Goal: Complete application form: Complete application form

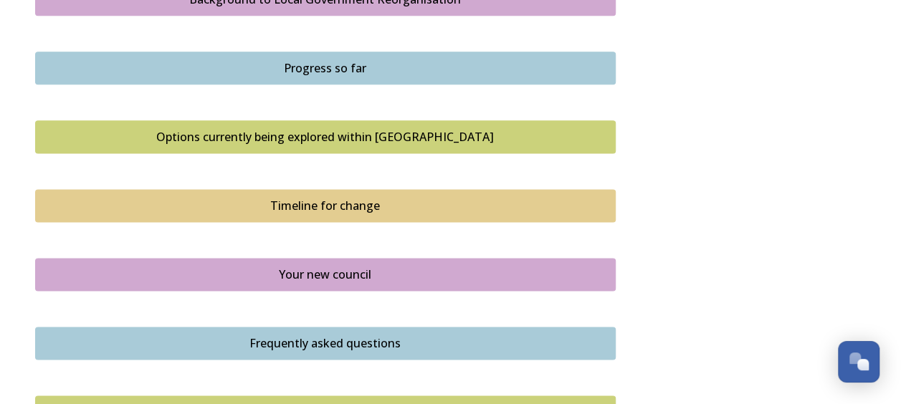
scroll to position [884, 0]
click at [577, 273] on div "Your new council" at bounding box center [325, 273] width 565 height 17
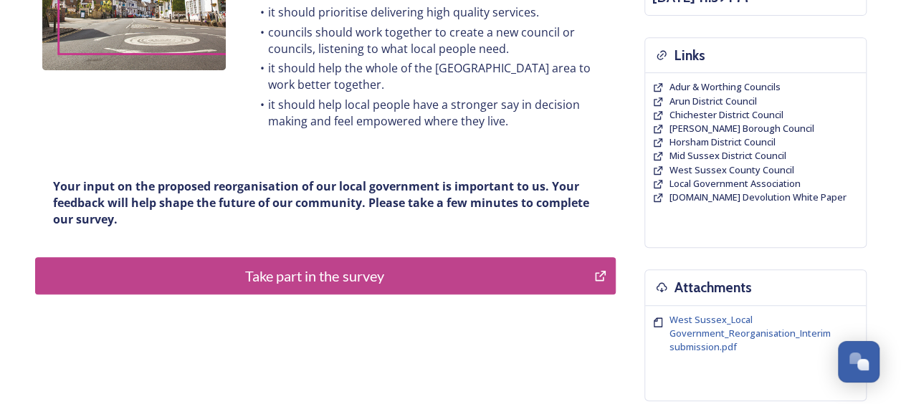
scroll to position [308, 0]
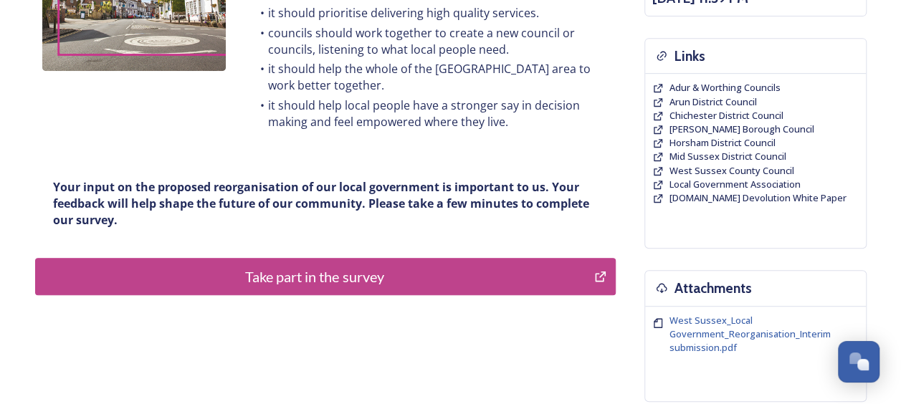
click at [414, 280] on div "Take part in the survey" at bounding box center [315, 277] width 544 height 22
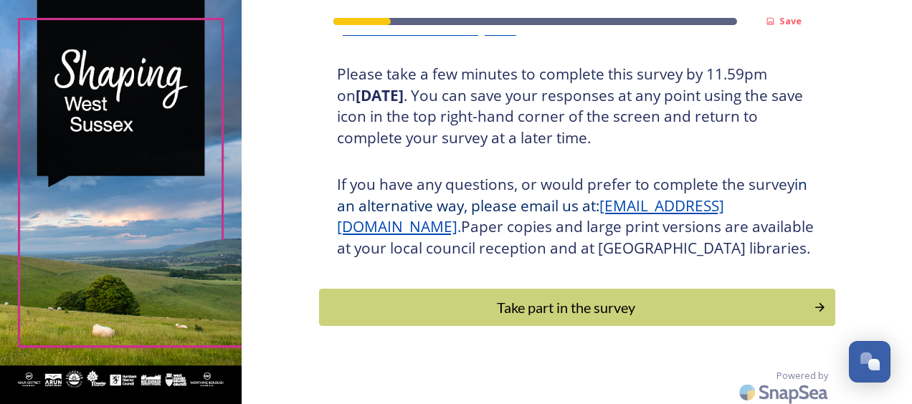
scroll to position [284, 0]
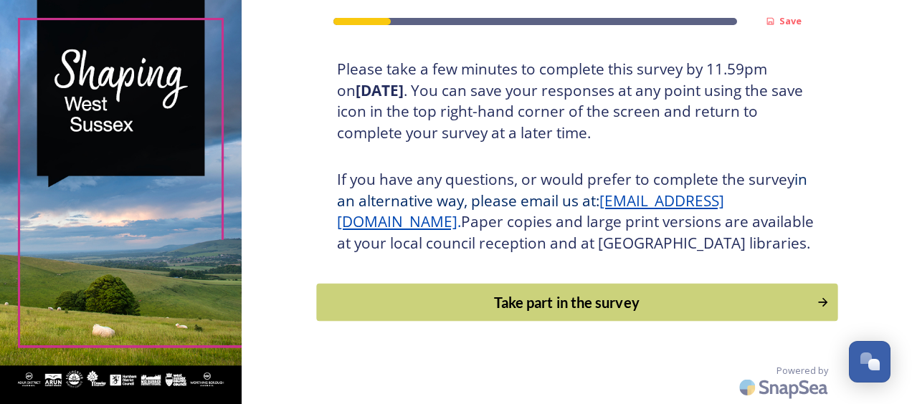
click at [728, 303] on div "Take part in the survey" at bounding box center [566, 303] width 485 height 22
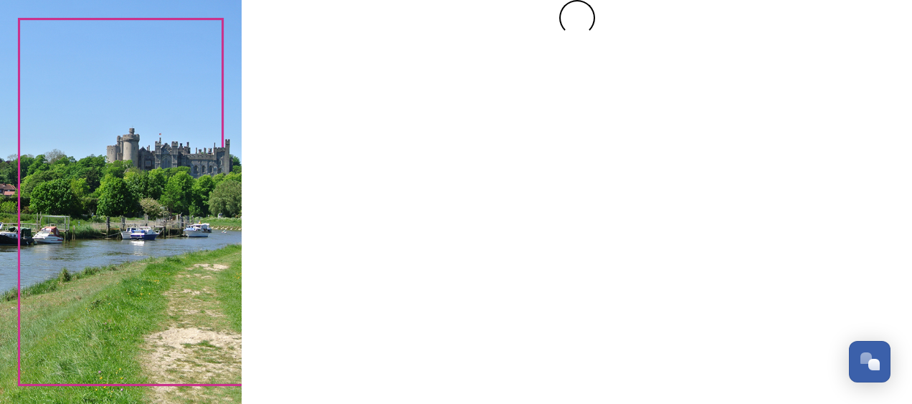
scroll to position [0, 0]
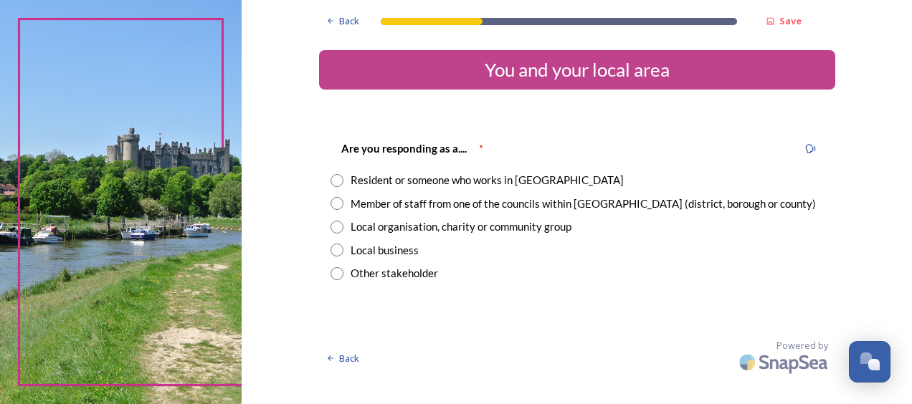
click at [340, 183] on input "radio" at bounding box center [336, 180] width 13 height 13
radio input "true"
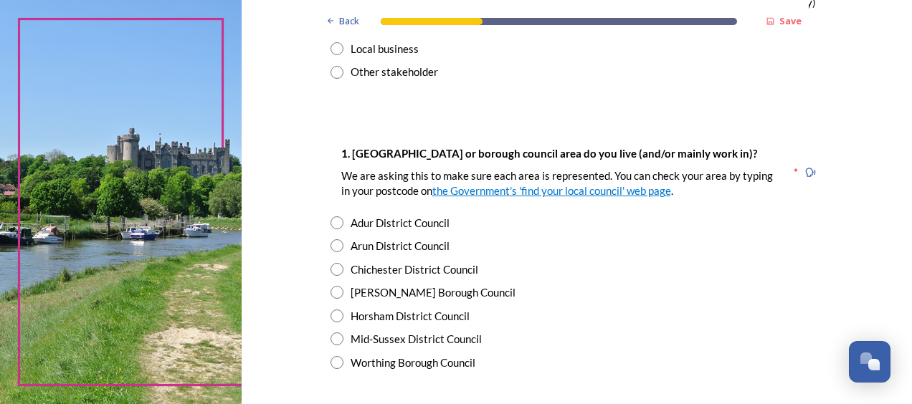
scroll to position [214, 0]
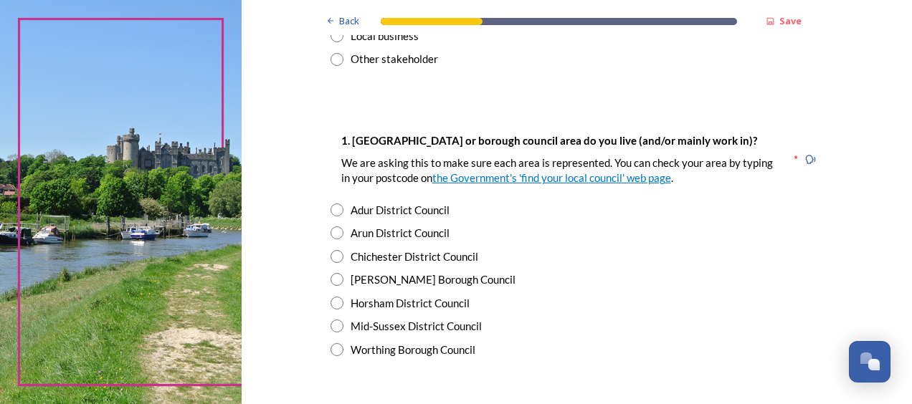
click at [335, 260] on input "radio" at bounding box center [336, 256] width 13 height 13
radio input "true"
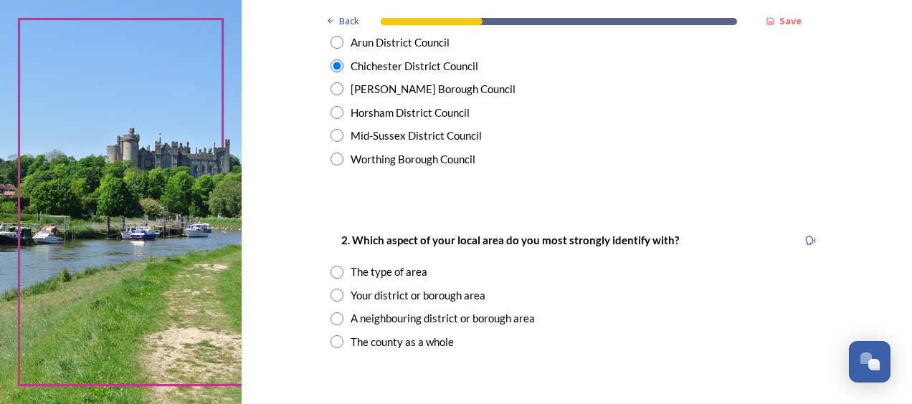
scroll to position [407, 0]
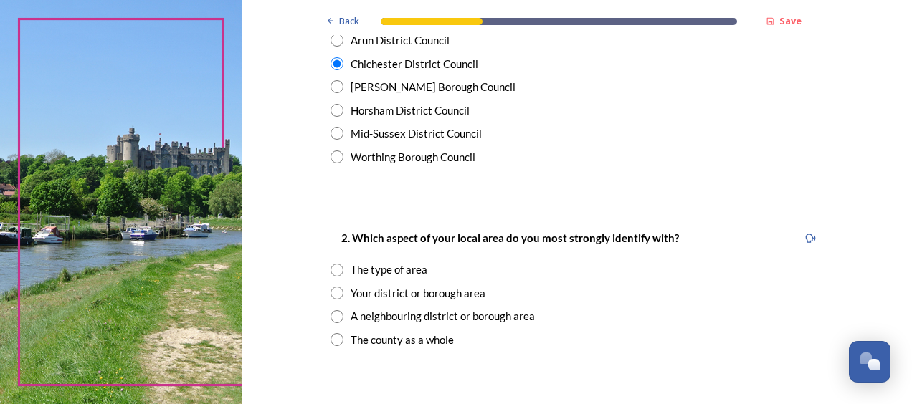
click at [331, 298] on input "radio" at bounding box center [336, 293] width 13 height 13
radio input "true"
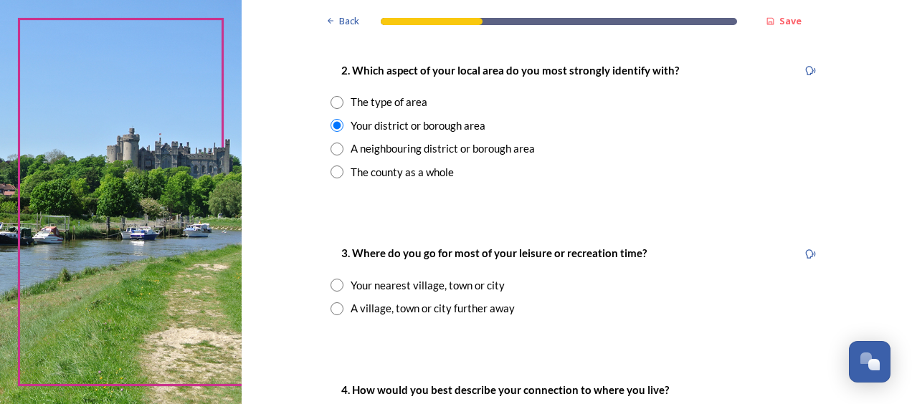
scroll to position [575, 0]
click at [330, 311] on input "radio" at bounding box center [336, 309] width 13 height 13
radio input "true"
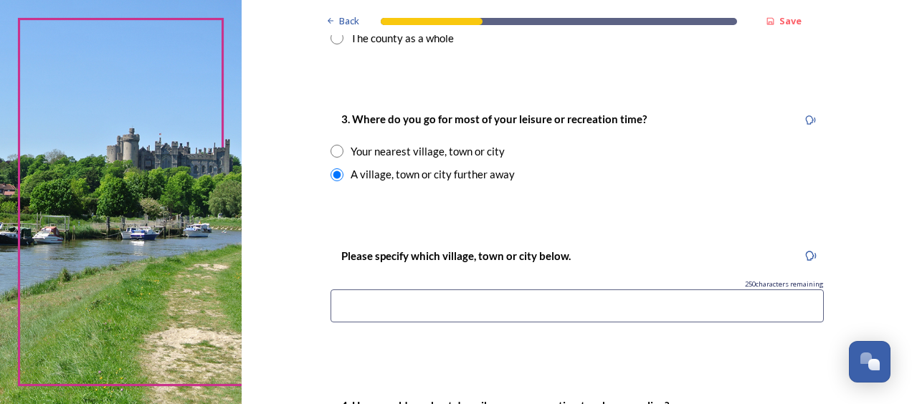
scroll to position [711, 0]
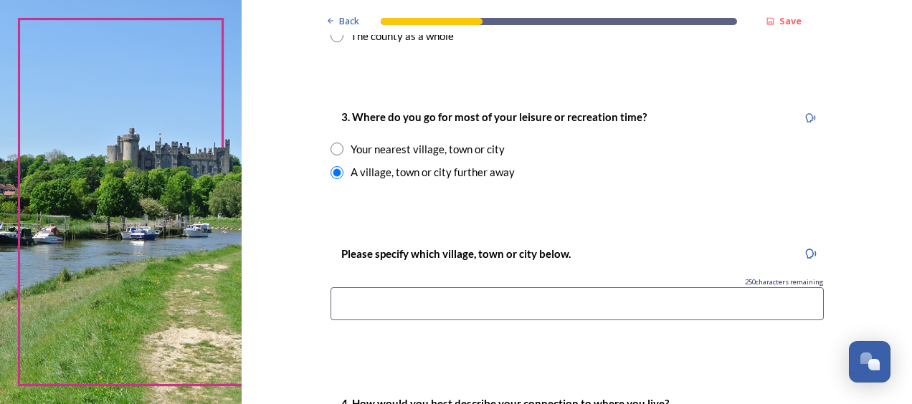
click at [350, 305] on input at bounding box center [576, 303] width 493 height 33
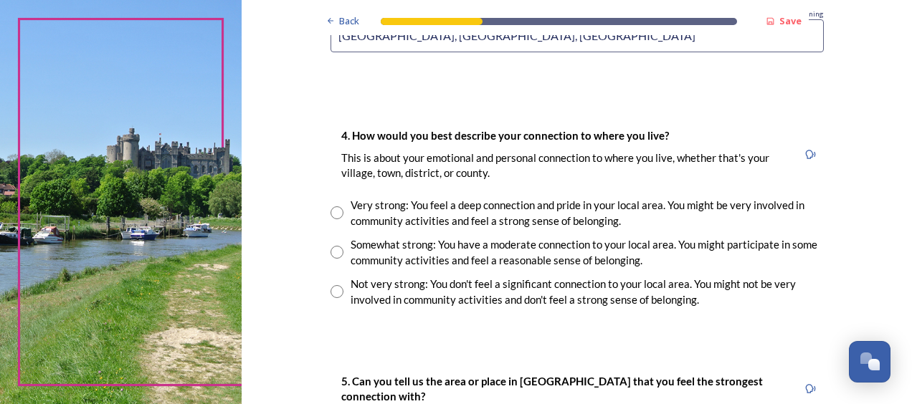
scroll to position [986, 0]
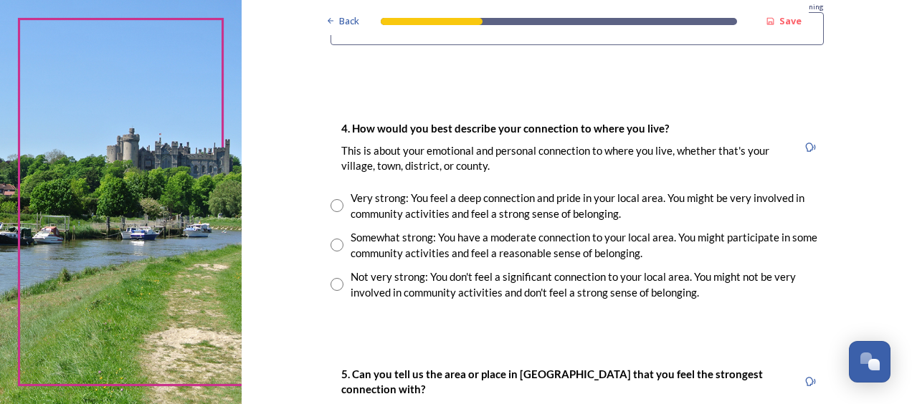
type input "Midhurst, Petersfield, London"
click at [351, 240] on div "Somewhat strong: You have a moderate connection to your local area. You might p…" at bounding box center [587, 245] width 473 height 32
radio input "true"
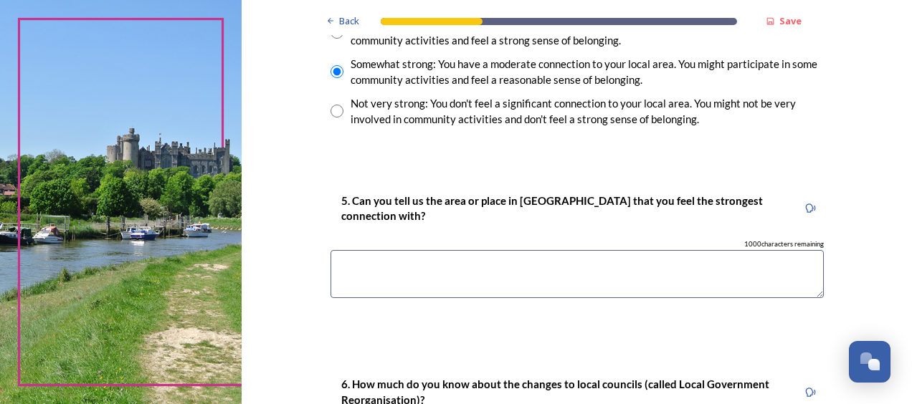
scroll to position [1164, 0]
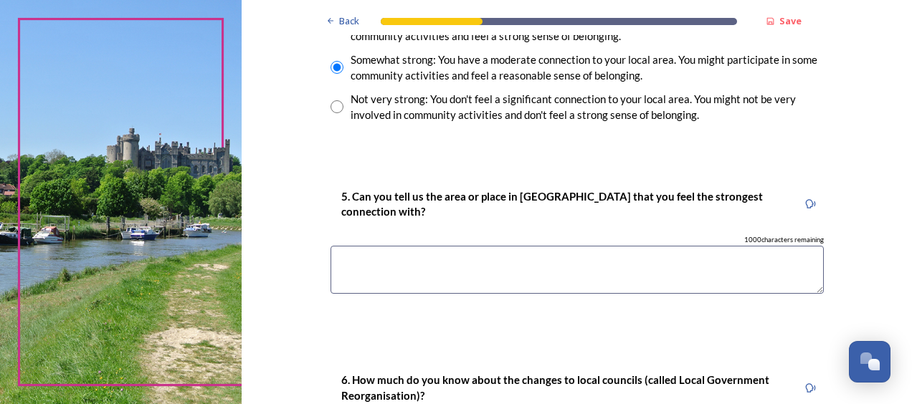
click at [358, 268] on textarea at bounding box center [576, 270] width 493 height 48
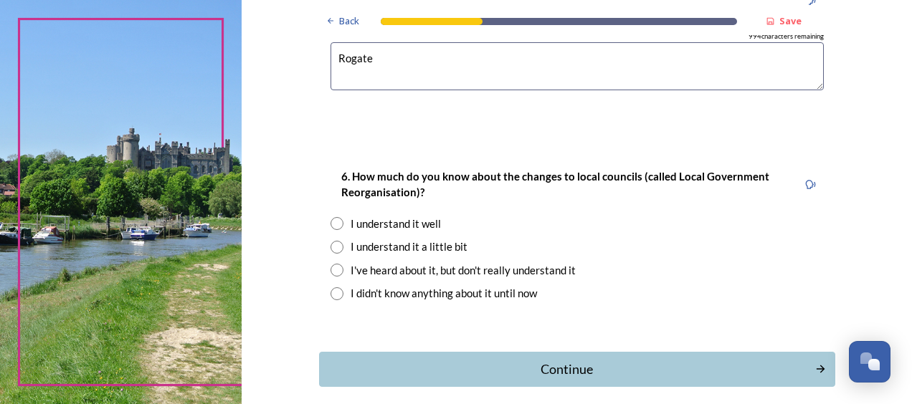
scroll to position [1368, 0]
type textarea "Rogate"
click at [335, 248] on input "radio" at bounding box center [336, 247] width 13 height 13
radio input "true"
click at [634, 380] on button "Continue" at bounding box center [577, 369] width 516 height 35
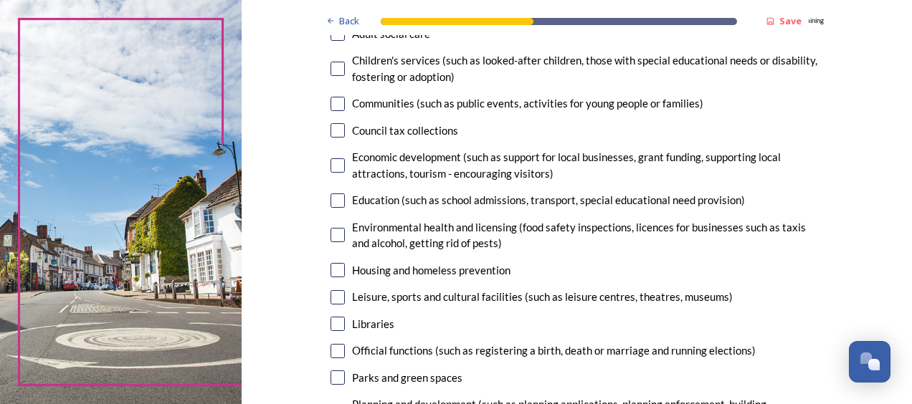
scroll to position [178, 0]
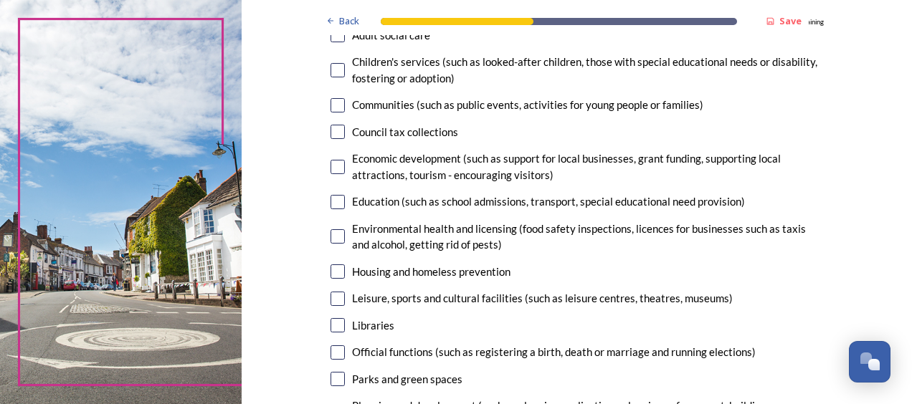
click at [331, 272] on input "checkbox" at bounding box center [337, 272] width 14 height 14
checkbox input "true"
click at [333, 295] on input "checkbox" at bounding box center [337, 299] width 14 height 14
checkbox input "true"
click at [330, 328] on input "checkbox" at bounding box center [337, 325] width 14 height 14
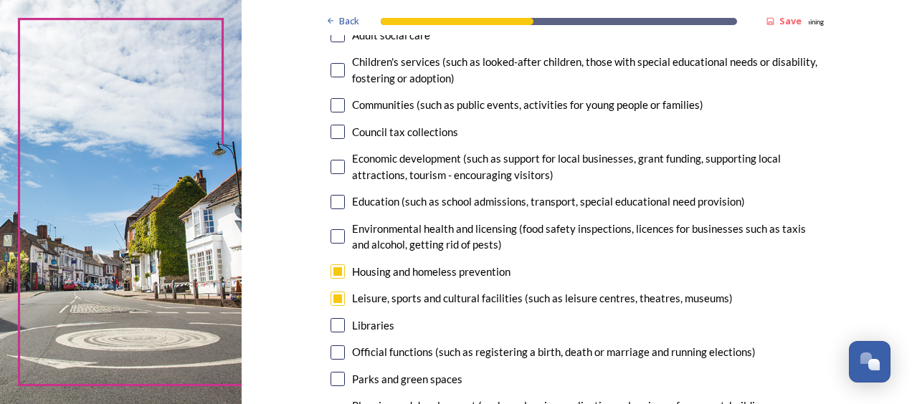
checkbox input "true"
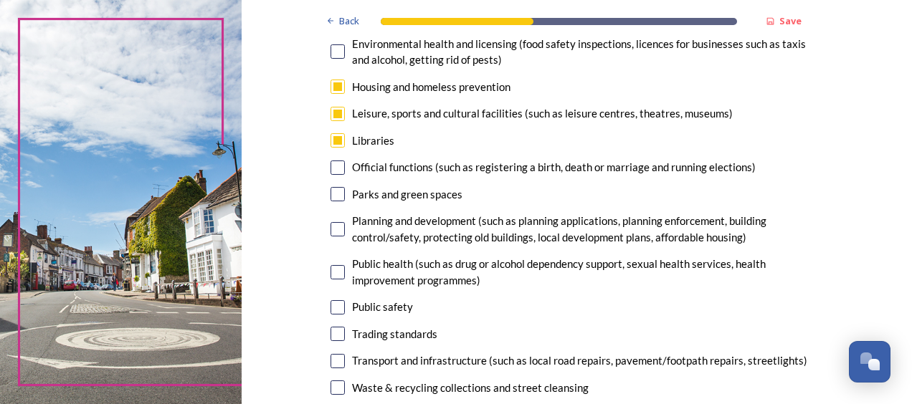
scroll to position [364, 0]
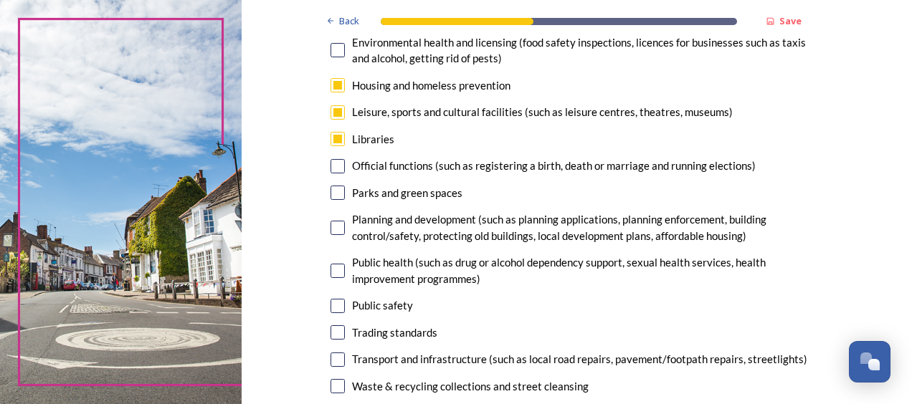
click at [337, 230] on input "checkbox" at bounding box center [337, 228] width 14 height 14
checkbox input "true"
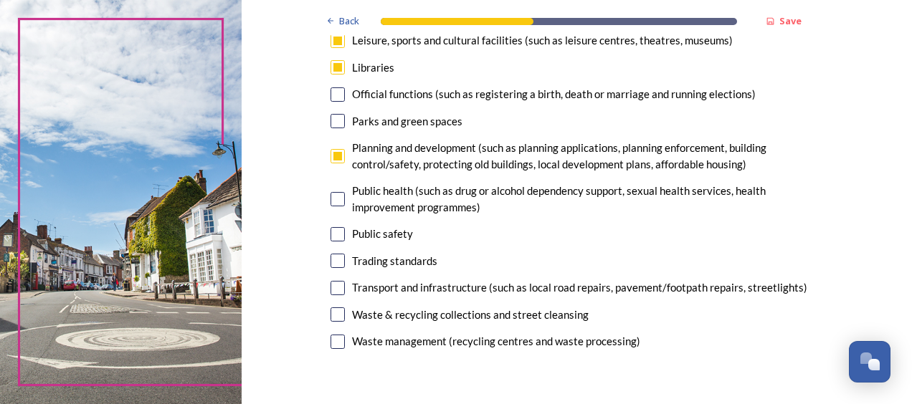
scroll to position [439, 0]
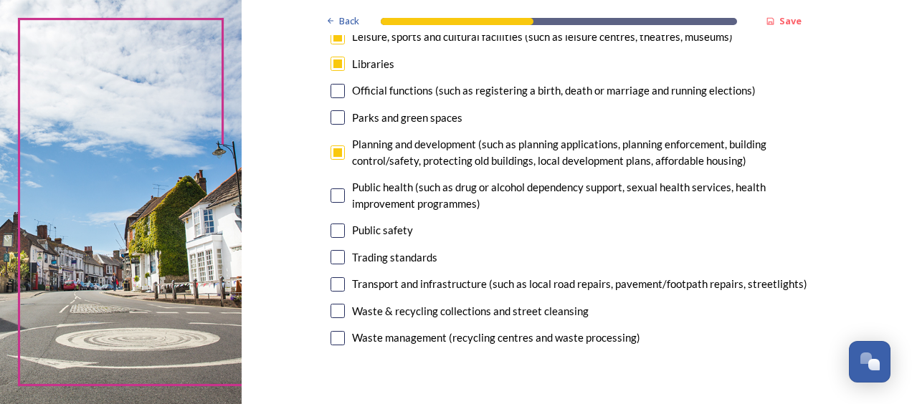
click at [335, 201] on input "checkbox" at bounding box center [337, 196] width 14 height 14
checkbox input "true"
click at [330, 315] on input "checkbox" at bounding box center [337, 311] width 14 height 14
click at [333, 317] on input "checkbox" at bounding box center [337, 311] width 14 height 14
click at [330, 312] on input "checkbox" at bounding box center [337, 311] width 14 height 14
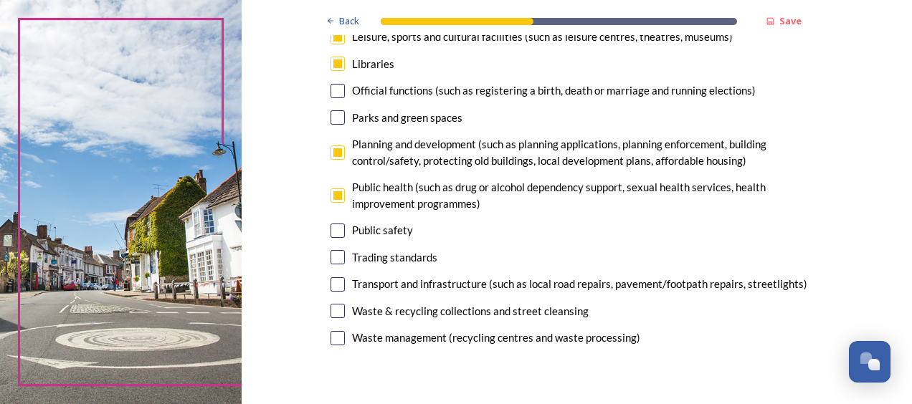
checkbox input "false"
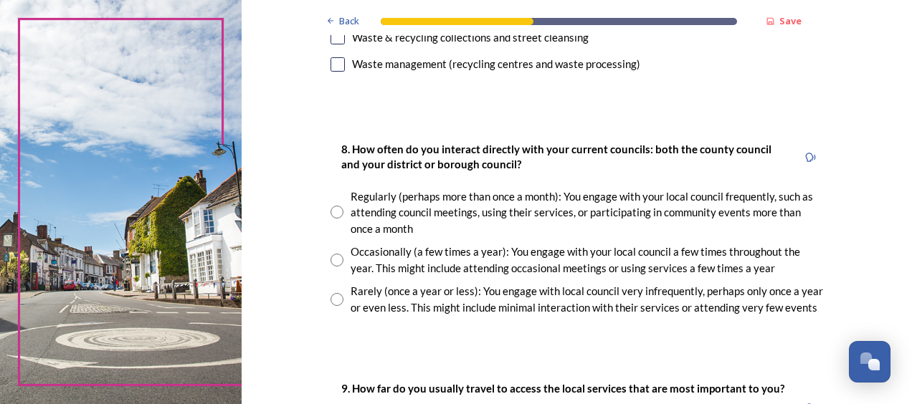
scroll to position [714, 0]
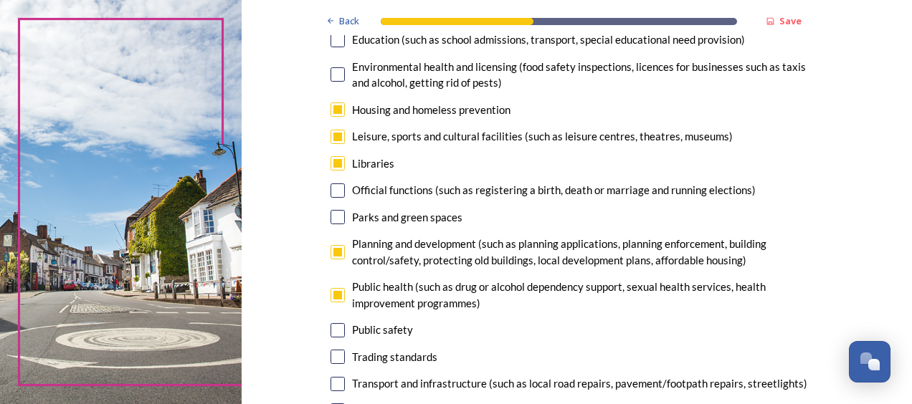
click at [691, 366] on div "Trading standards" at bounding box center [576, 357] width 493 height 16
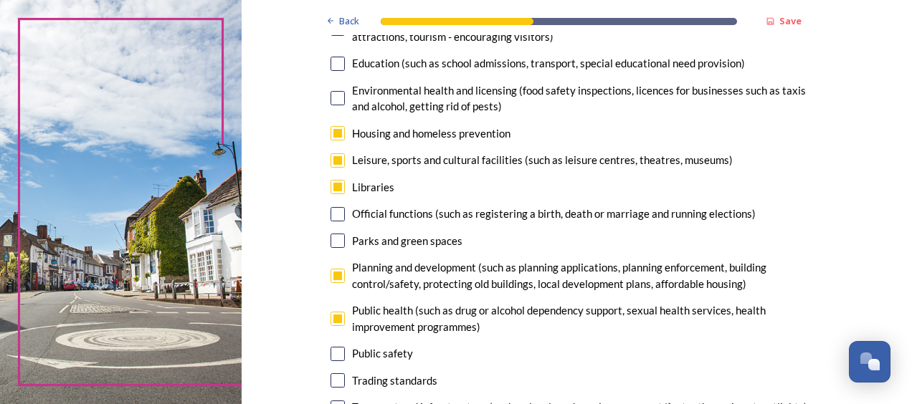
click at [692, 376] on div "Trading standards" at bounding box center [576, 381] width 493 height 16
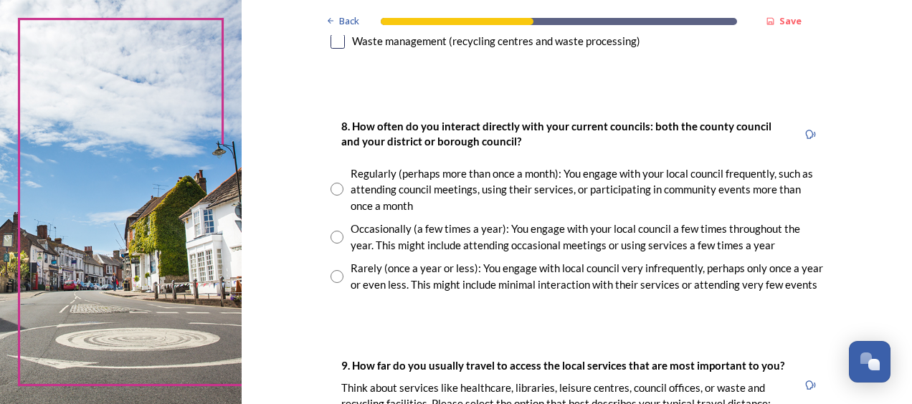
scroll to position [736, 0]
click at [337, 239] on input "radio" at bounding box center [336, 238] width 13 height 13
radio input "true"
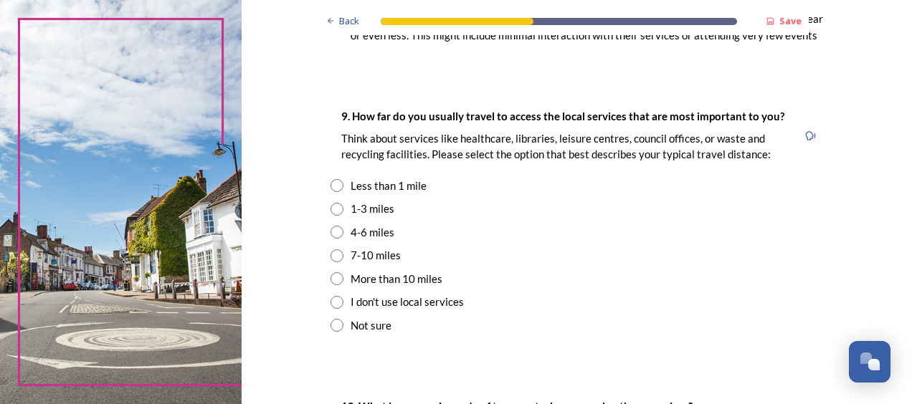
scroll to position [986, 0]
click at [335, 237] on input "radio" at bounding box center [336, 231] width 13 height 13
radio input "true"
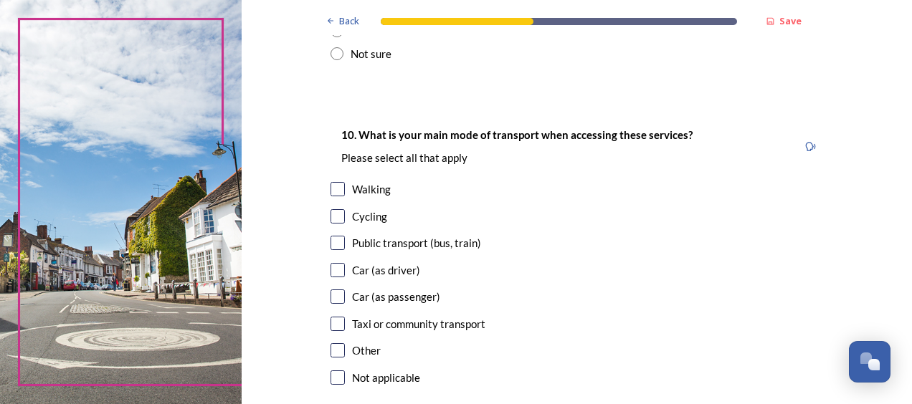
scroll to position [1267, 0]
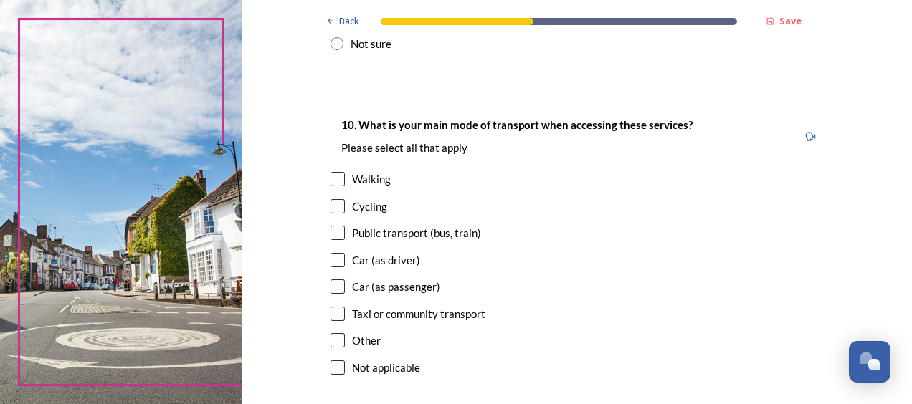
click at [336, 262] on input "checkbox" at bounding box center [337, 260] width 14 height 14
checkbox input "true"
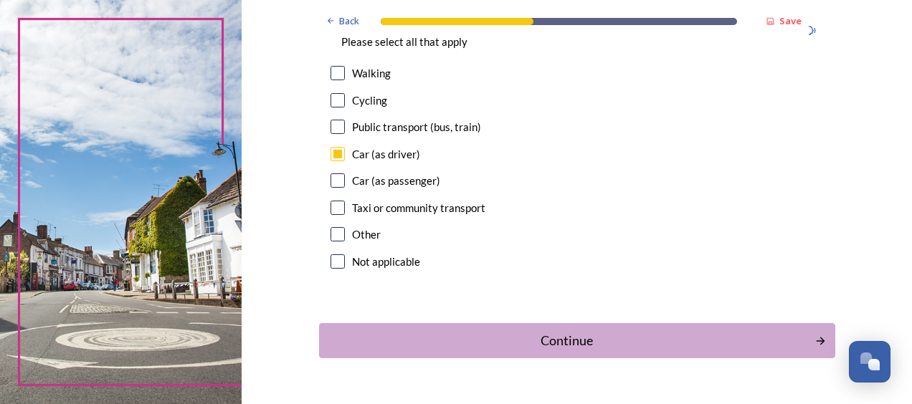
scroll to position [1384, 0]
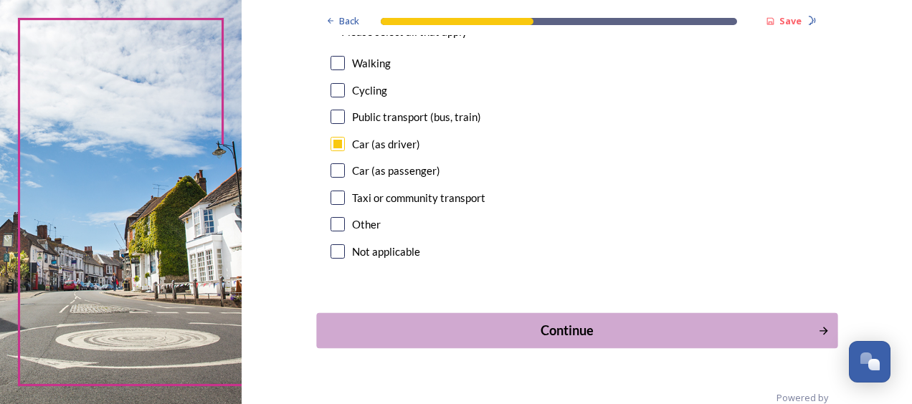
click at [649, 333] on div "Continue" at bounding box center [566, 330] width 485 height 19
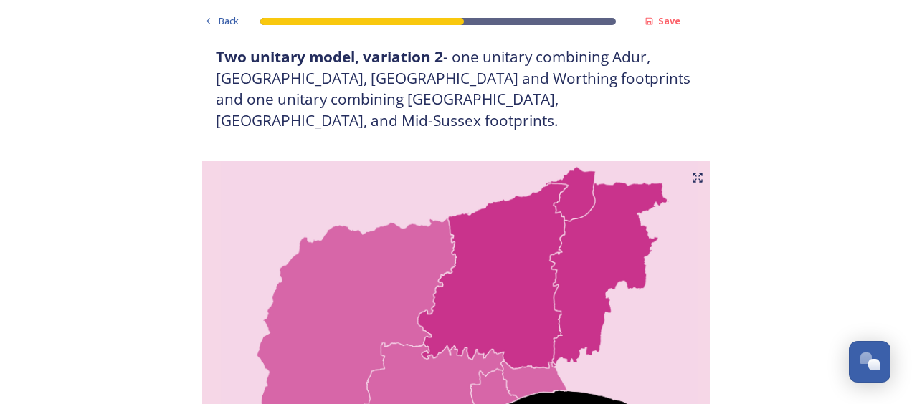
scroll to position [1406, 0]
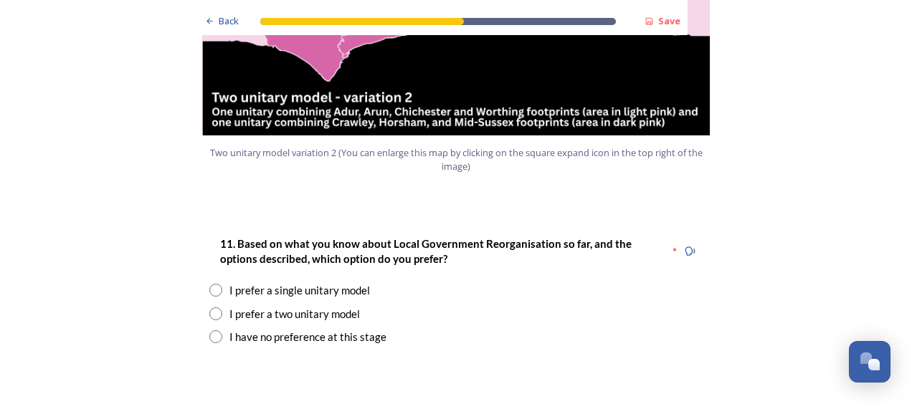
scroll to position [1778, 0]
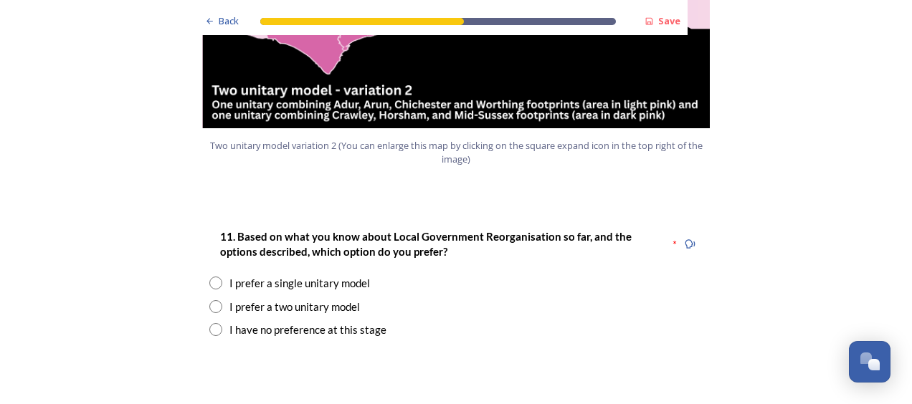
click at [215, 300] on input "radio" at bounding box center [215, 306] width 13 height 13
radio input "true"
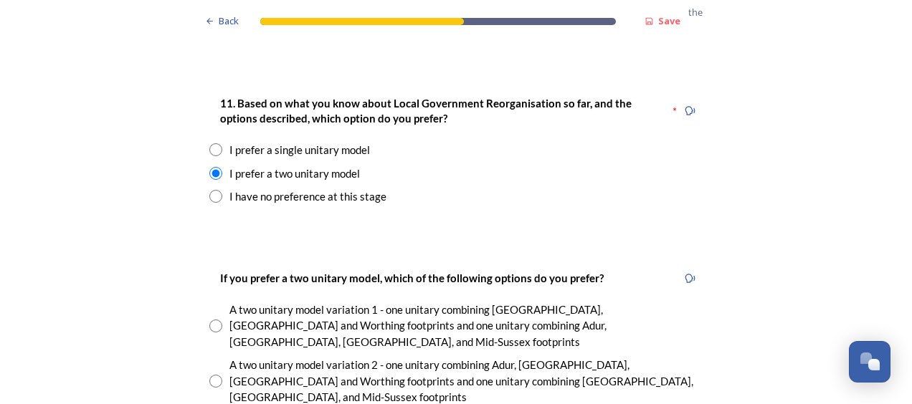
scroll to position [1911, 0]
click at [215, 320] on input "radio" at bounding box center [215, 326] width 13 height 13
radio input "true"
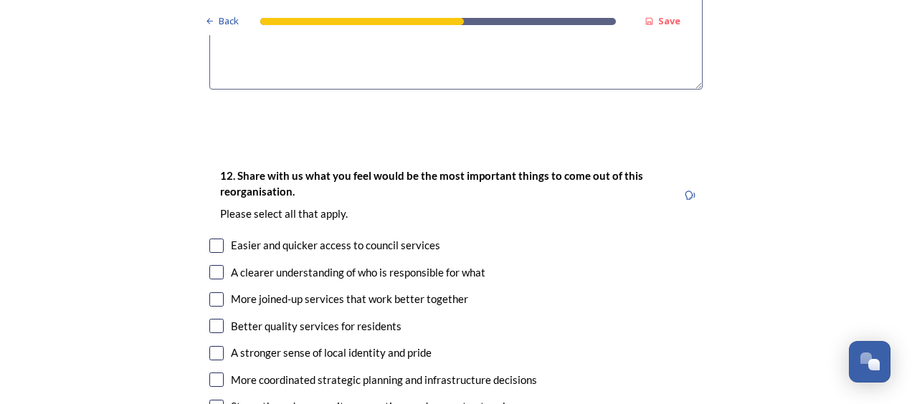
scroll to position [2548, 0]
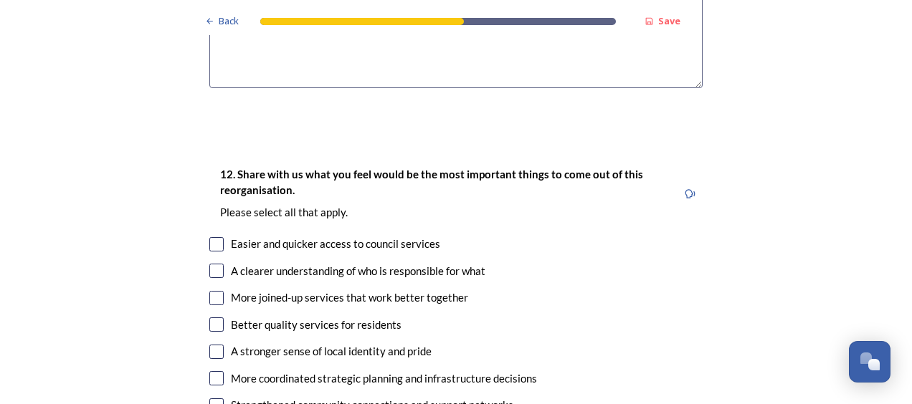
click at [212, 237] on input "checkbox" at bounding box center [216, 244] width 14 height 14
checkbox input "true"
click at [211, 264] on input "checkbox" at bounding box center [216, 271] width 14 height 14
checkbox input "true"
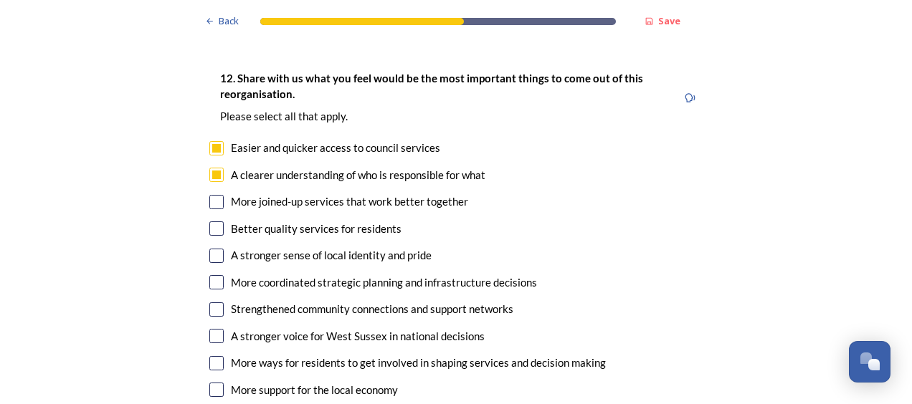
scroll to position [2641, 0]
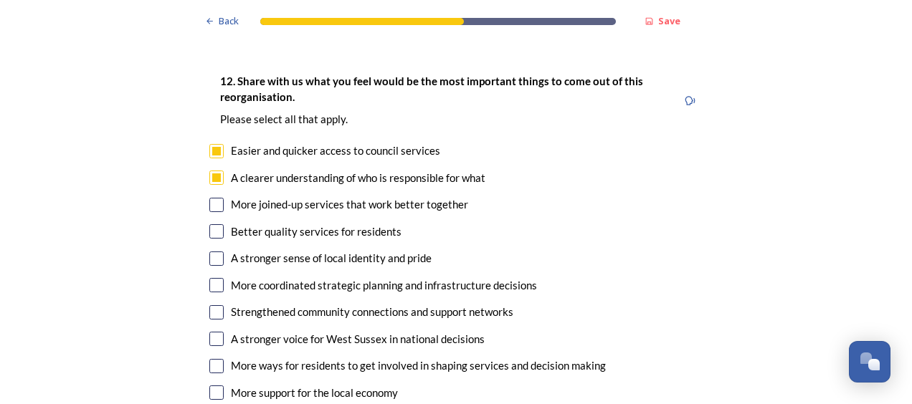
click at [214, 278] on input "checkbox" at bounding box center [216, 285] width 14 height 14
checkbox input "true"
click at [209, 386] on input "checkbox" at bounding box center [216, 393] width 14 height 14
checkbox input "true"
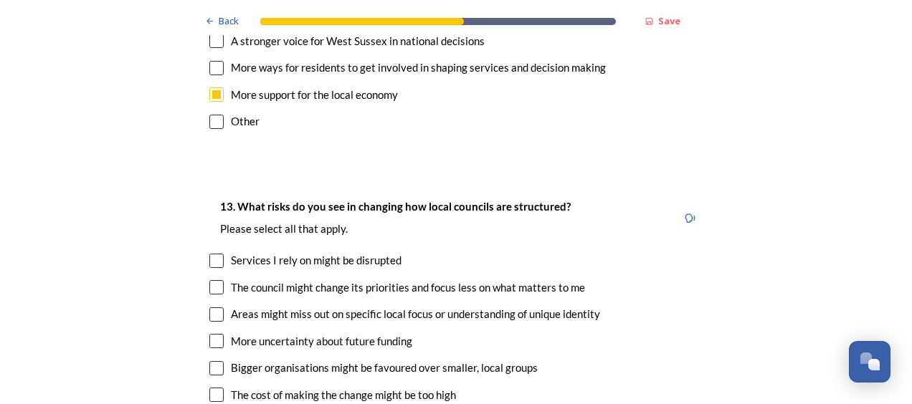
scroll to position [2940, 0]
click at [214, 253] on input "checkbox" at bounding box center [216, 260] width 14 height 14
checkbox input "true"
click at [216, 307] on input "checkbox" at bounding box center [216, 314] width 14 height 14
checkbox input "true"
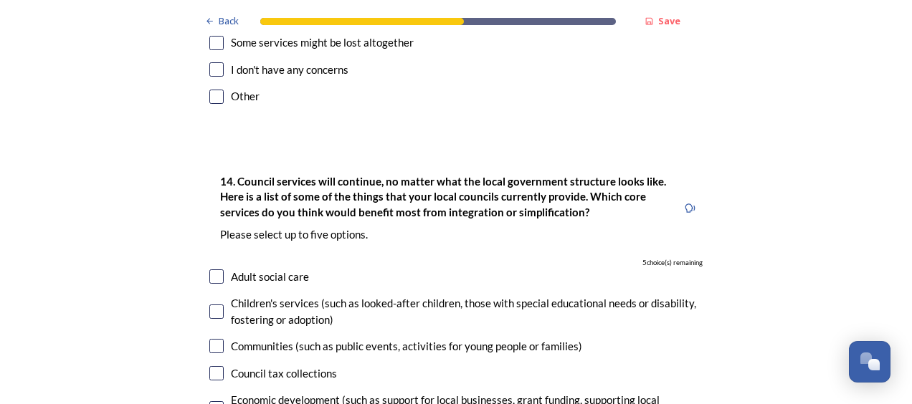
scroll to position [3319, 0]
click at [217, 304] on input "checkbox" at bounding box center [216, 311] width 14 height 14
checkbox input "true"
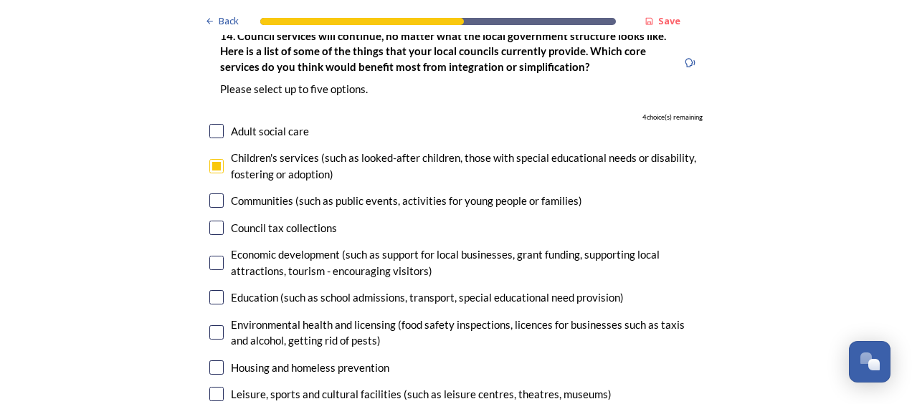
scroll to position [3464, 0]
click at [214, 256] on input "checkbox" at bounding box center [216, 263] width 14 height 14
checkbox input "true"
click at [216, 317] on div "Environmental health and licensing (food safety inspections, licences for busin…" at bounding box center [455, 333] width 493 height 32
checkbox input "true"
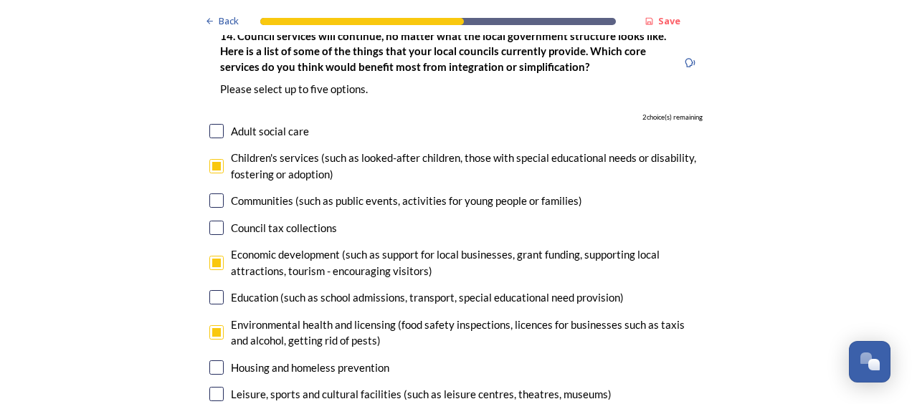
click at [209, 290] on input "checkbox" at bounding box center [216, 297] width 14 height 14
checkbox input "true"
click at [218, 325] on input "checkbox" at bounding box center [216, 332] width 14 height 14
checkbox input "false"
click at [215, 361] on input "checkbox" at bounding box center [216, 368] width 14 height 14
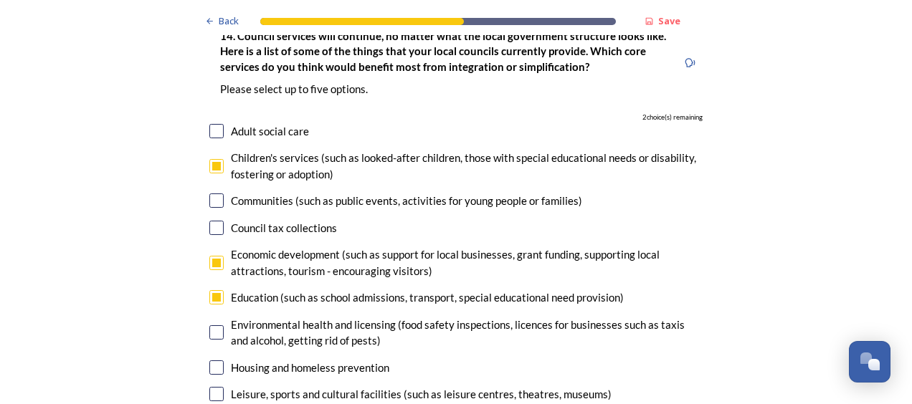
checkbox input "true"
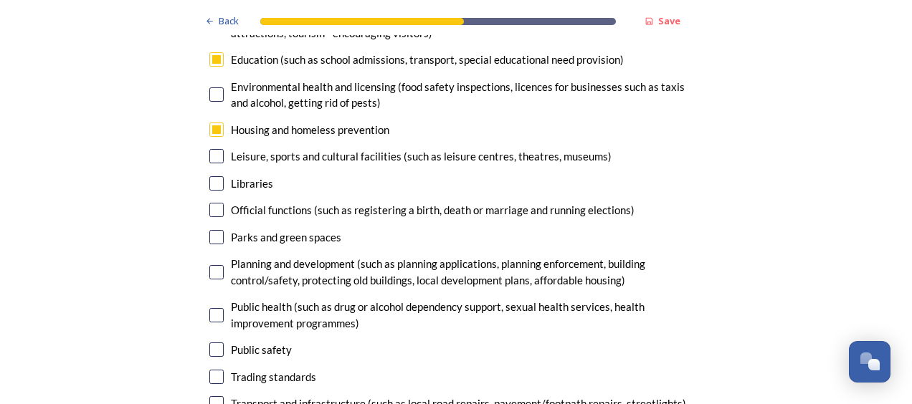
scroll to position [3706, 0]
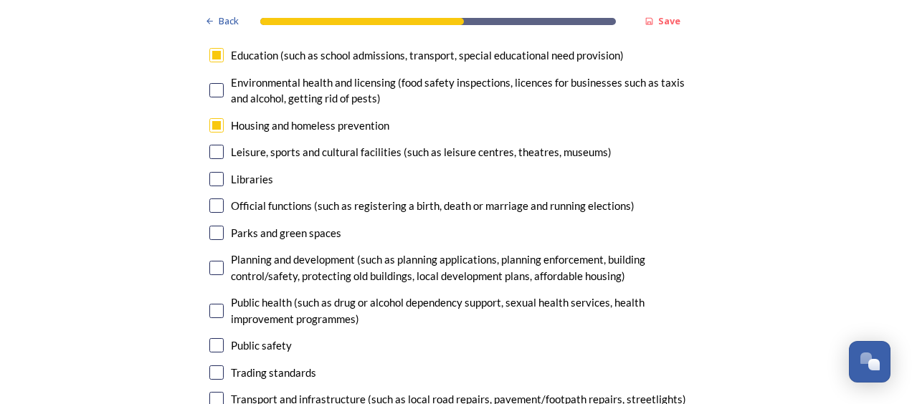
click at [212, 172] on input "checkbox" at bounding box center [216, 179] width 14 height 14
checkbox input "true"
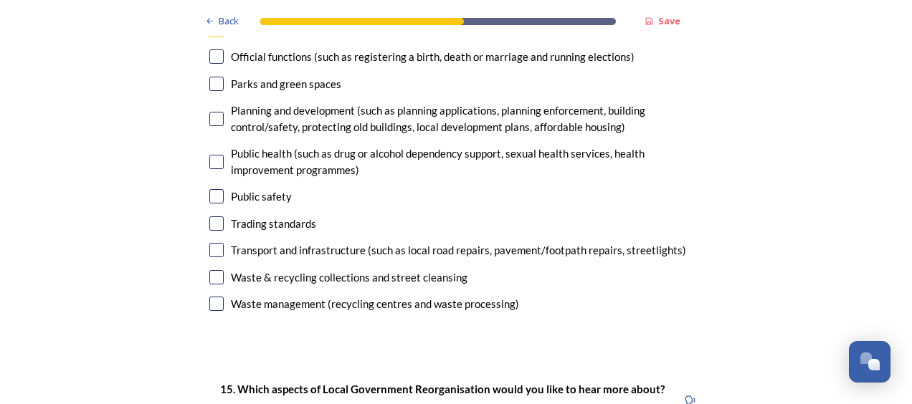
scroll to position [3858, 0]
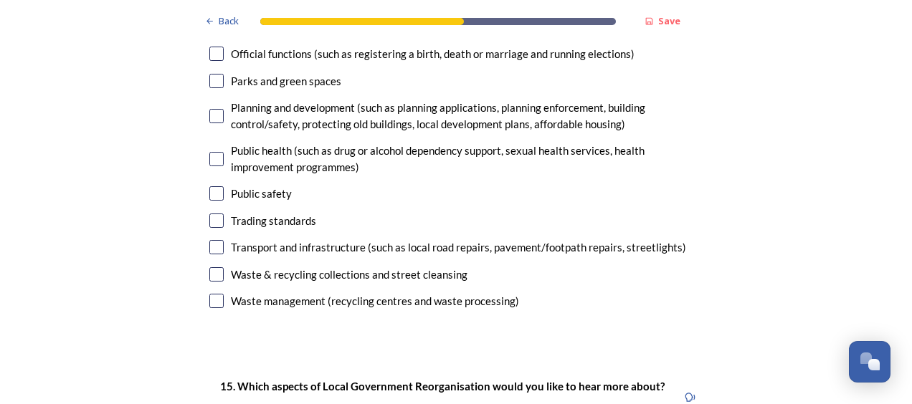
click at [216, 267] on input "checkbox" at bounding box center [216, 274] width 14 height 14
checkbox input "false"
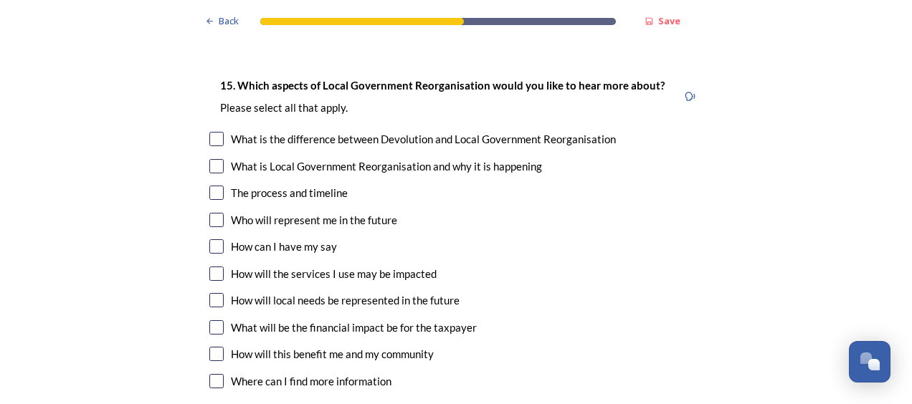
scroll to position [4161, 0]
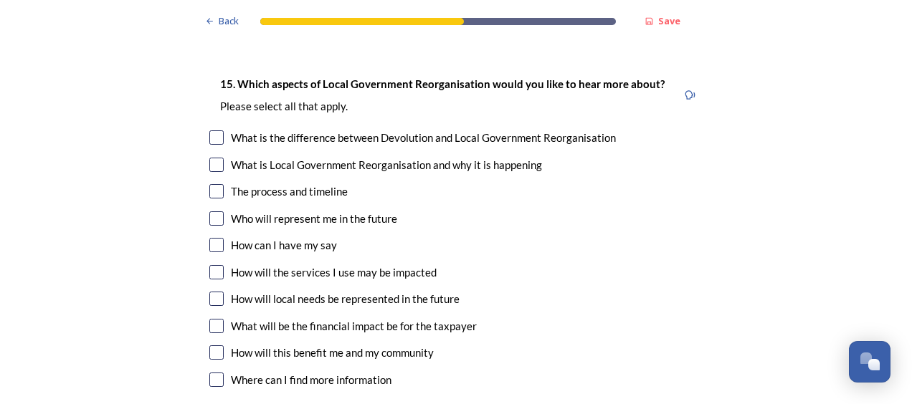
click at [209, 319] on input "checkbox" at bounding box center [216, 326] width 14 height 14
checkbox input "true"
click at [214, 265] on input "checkbox" at bounding box center [216, 272] width 14 height 14
checkbox input "true"
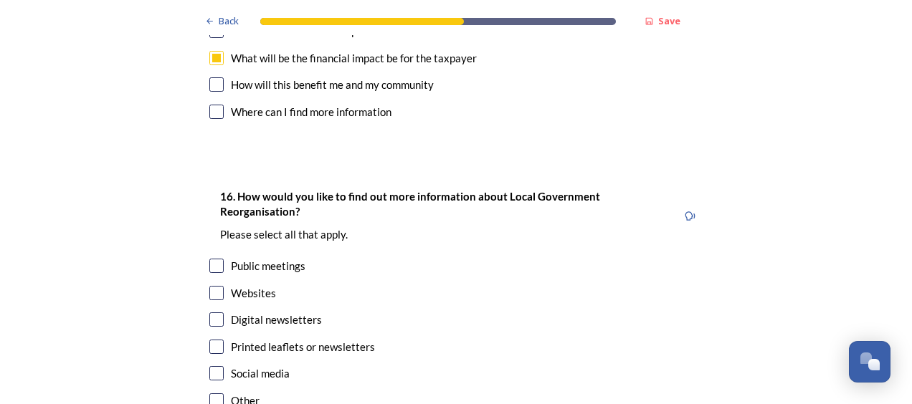
scroll to position [4427, 0]
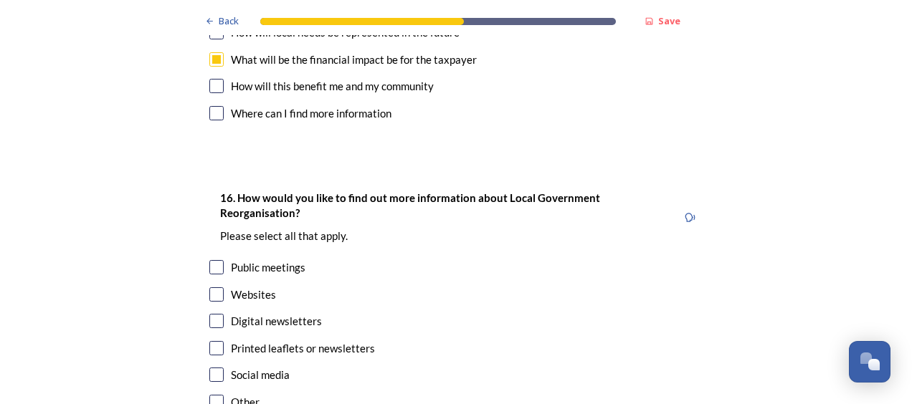
click at [218, 260] on input "checkbox" at bounding box center [216, 267] width 14 height 14
checkbox input "true"
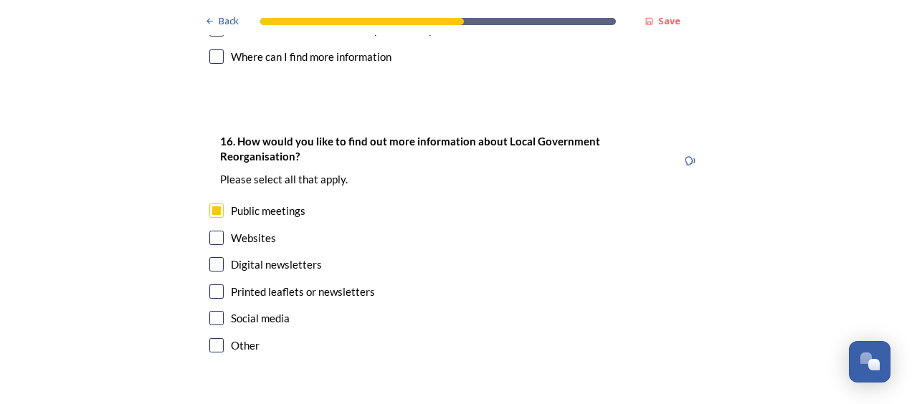
scroll to position [4530, 0]
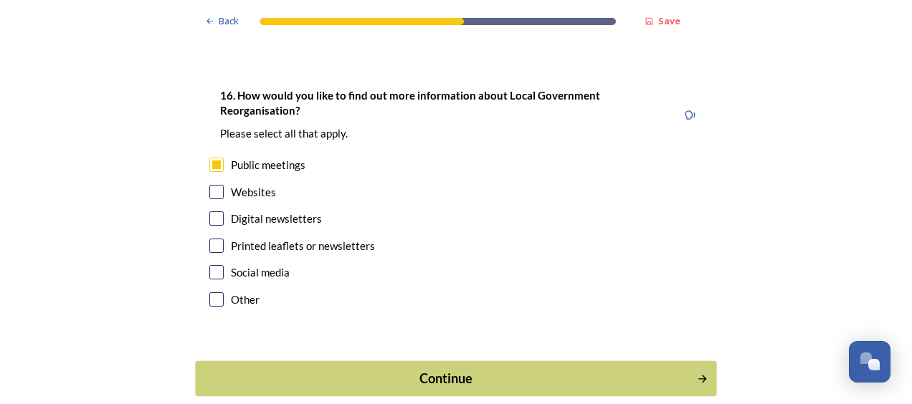
click at [619, 369] on div "Continue" at bounding box center [446, 378] width 485 height 19
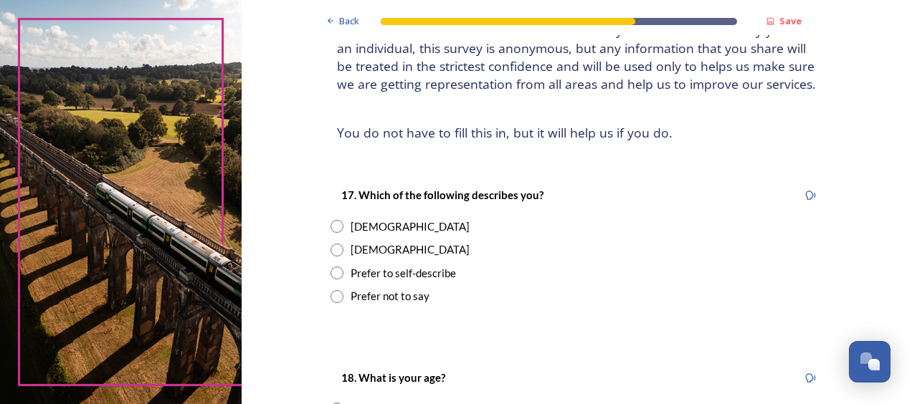
scroll to position [125, 0]
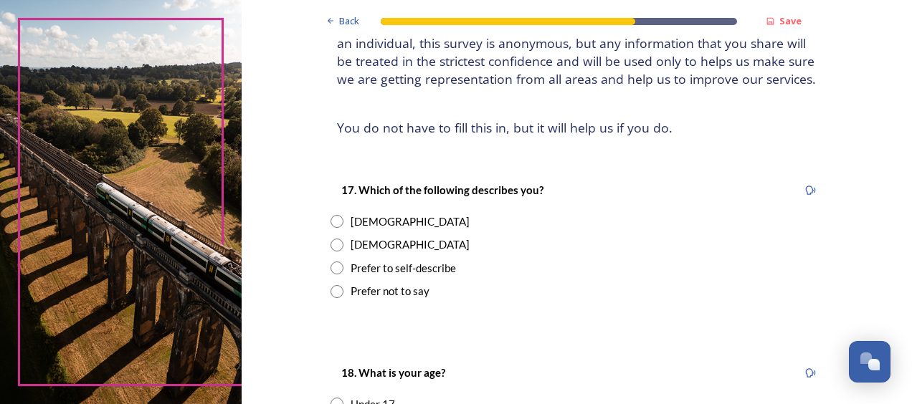
click at [330, 224] on input "radio" at bounding box center [336, 221] width 13 height 13
radio input "true"
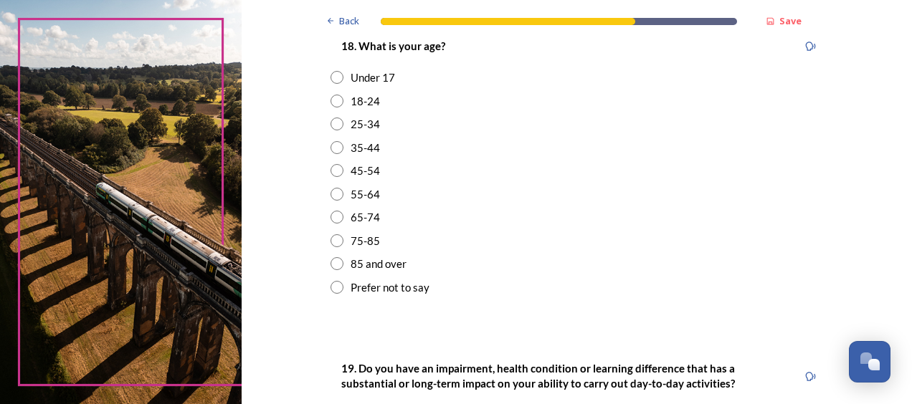
scroll to position [452, 0]
click at [330, 242] on input "radio" at bounding box center [336, 240] width 13 height 13
radio input "true"
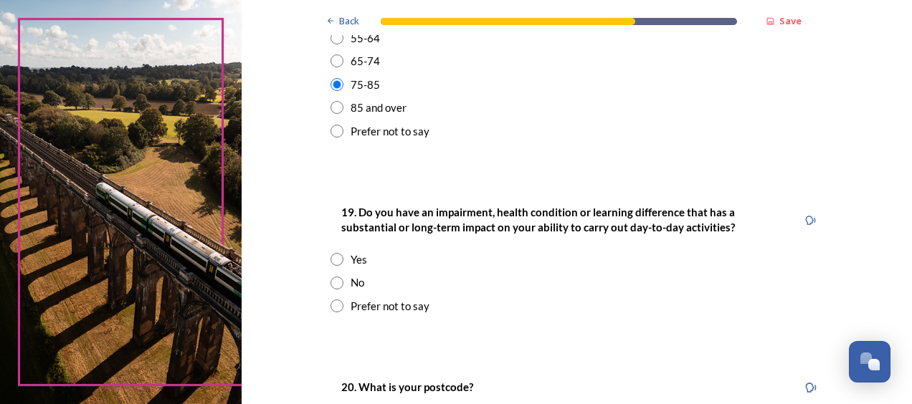
scroll to position [619, 0]
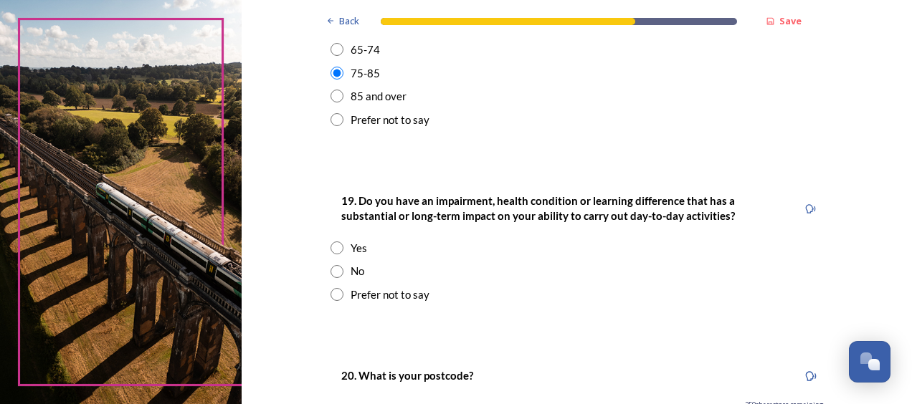
click at [330, 274] on input "radio" at bounding box center [336, 271] width 13 height 13
radio input "true"
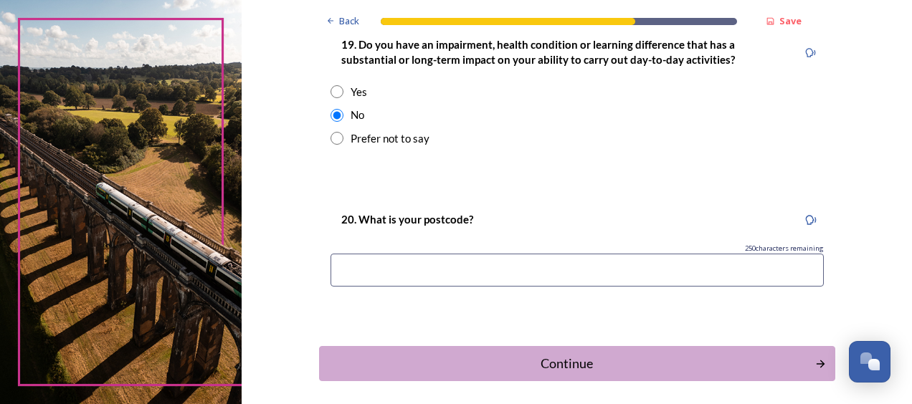
scroll to position [778, 0]
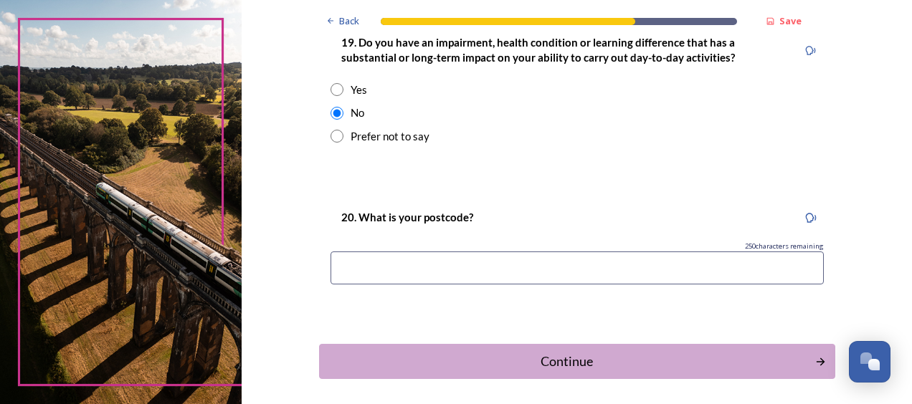
click at [350, 274] on input at bounding box center [576, 268] width 493 height 33
type input "gu31 5dj"
click at [635, 366] on div "Continue" at bounding box center [566, 361] width 485 height 19
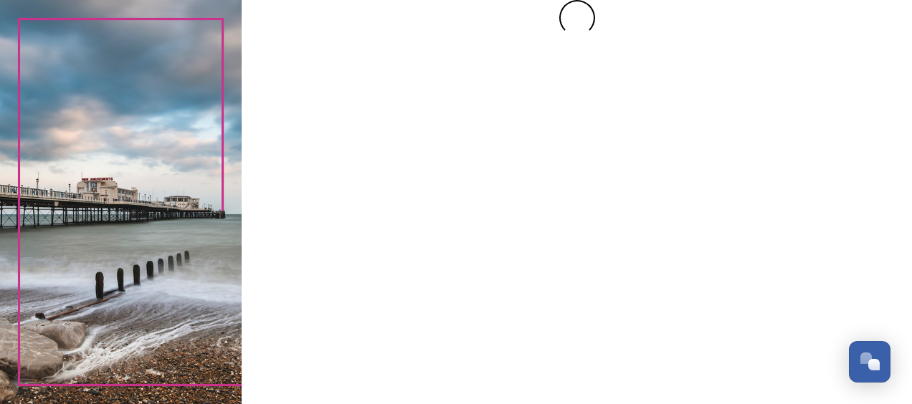
scroll to position [0, 0]
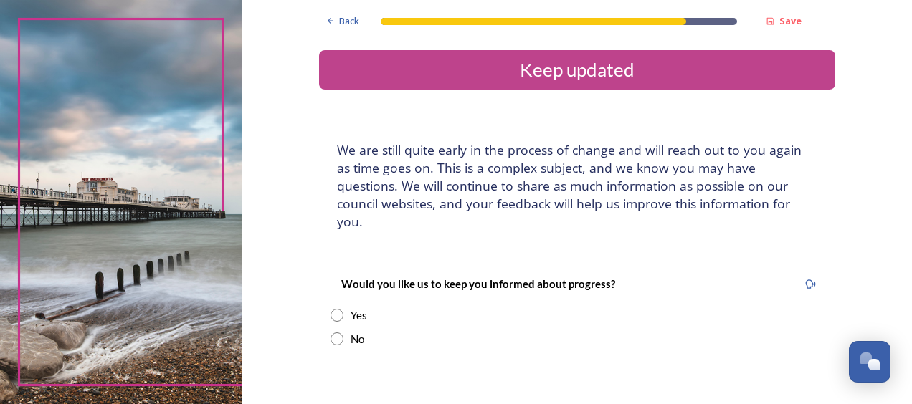
click at [330, 333] on input "radio" at bounding box center [336, 339] width 13 height 13
radio input "true"
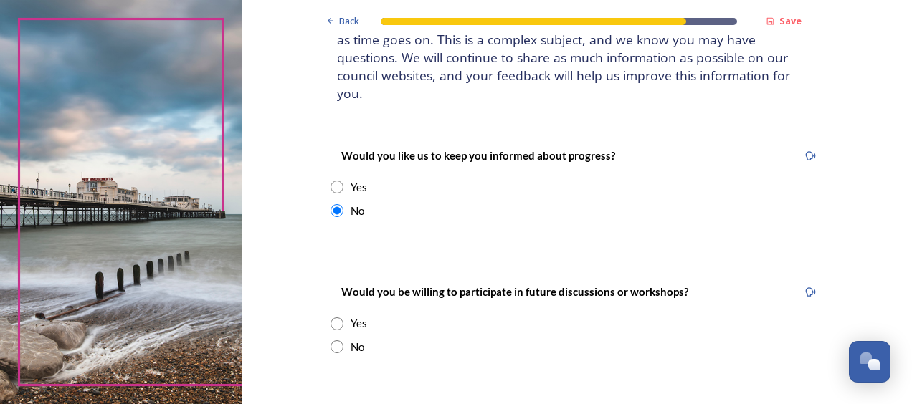
scroll to position [130, 0]
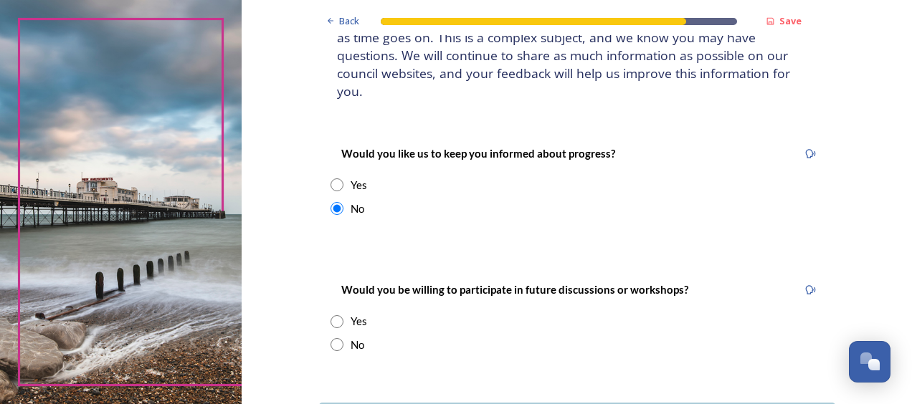
click at [330, 337] on div "No" at bounding box center [576, 345] width 493 height 16
radio input "true"
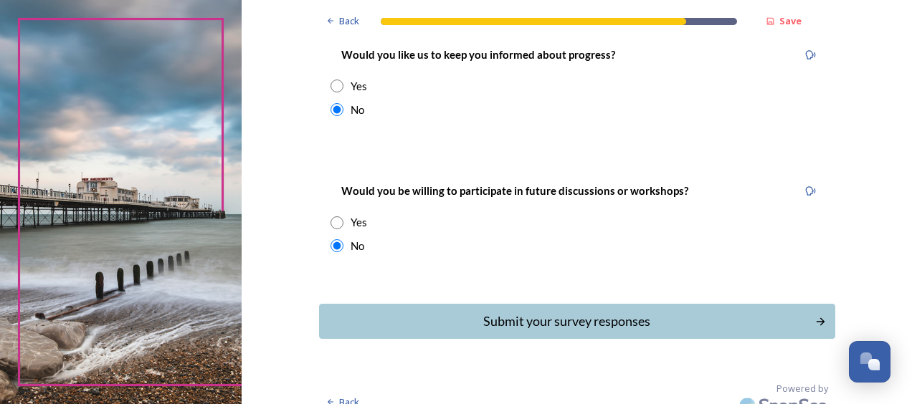
scroll to position [227, 0]
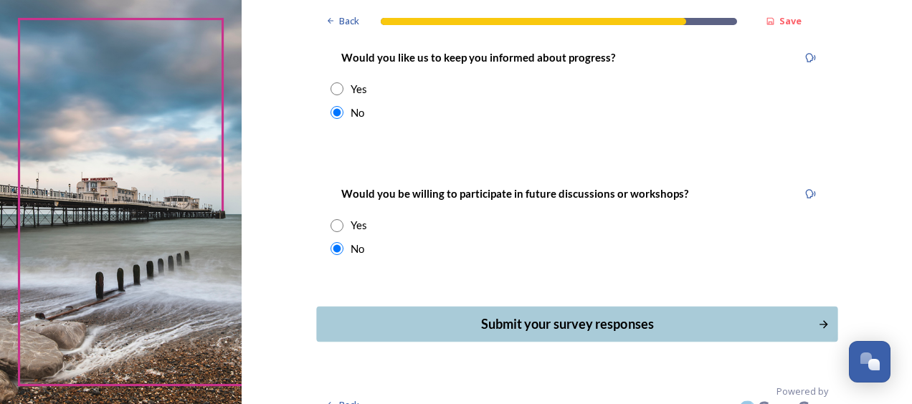
click at [657, 315] on div "Submit your survey responses" at bounding box center [566, 324] width 485 height 19
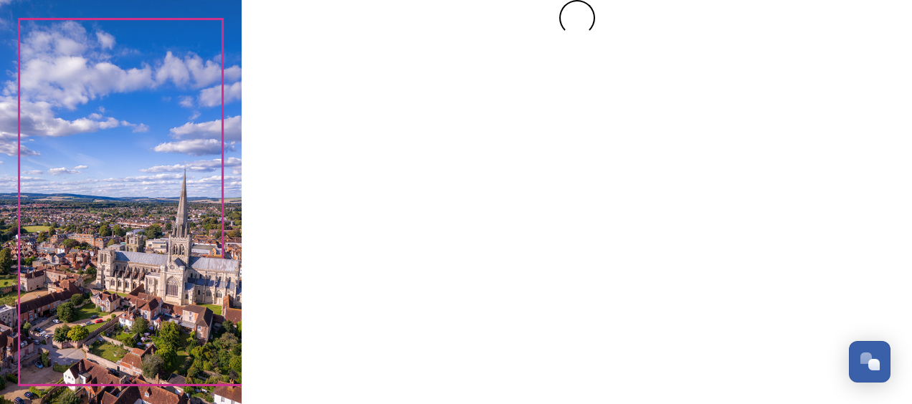
scroll to position [0, 0]
